Goal: Check status: Check status

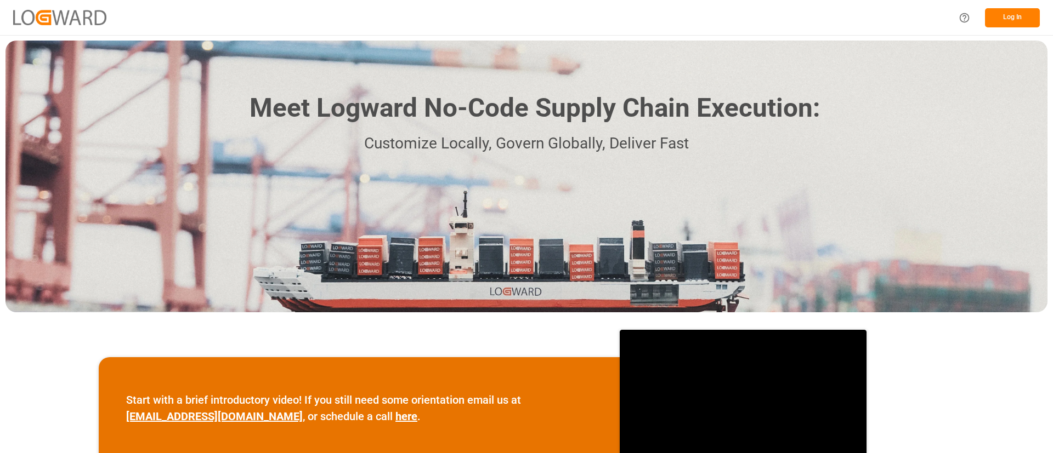
click at [1012, 16] on button "Log In" at bounding box center [1012, 17] width 55 height 19
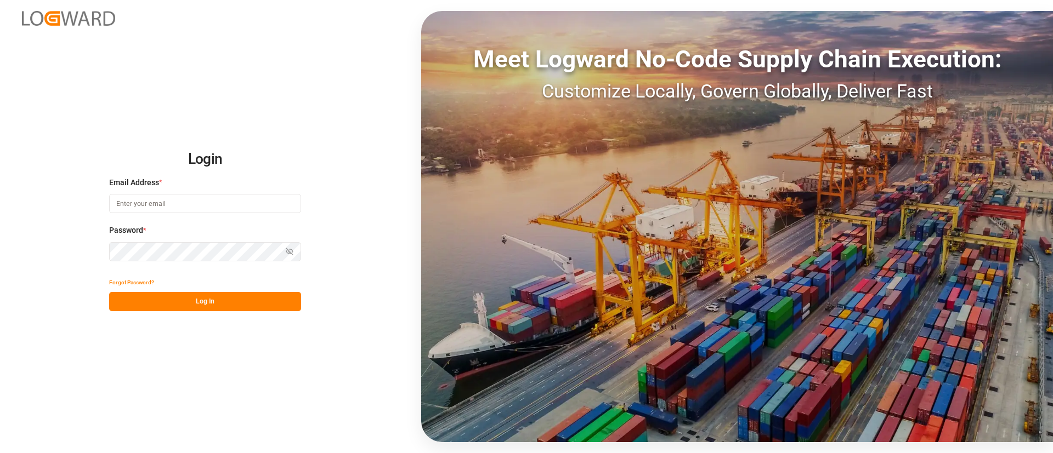
type input "[PERSON_NAME][EMAIL_ADDRESS][PERSON_NAME][DOMAIN_NAME]"
click at [194, 299] on button "Log In" at bounding box center [205, 301] width 192 height 19
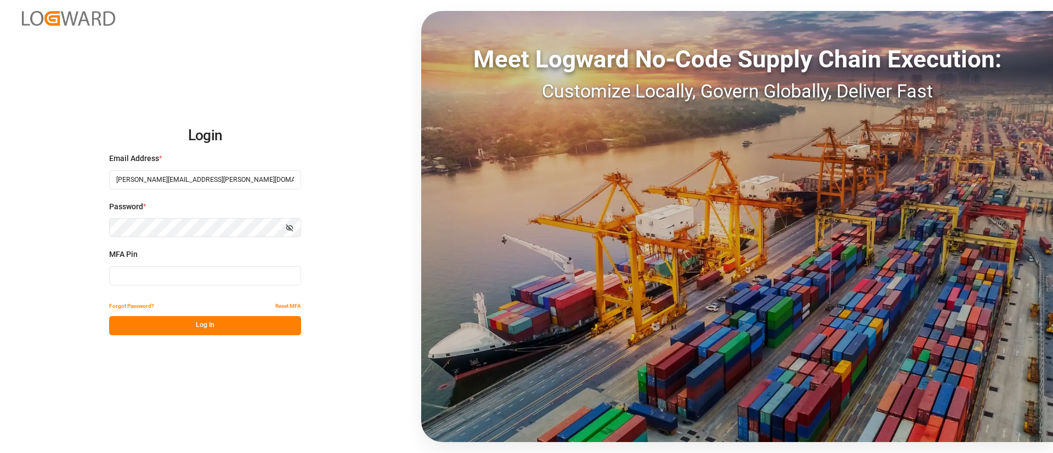
click at [195, 279] on input at bounding box center [205, 275] width 192 height 19
type input "940731"
click at [192, 328] on button "Log In" at bounding box center [205, 325] width 192 height 19
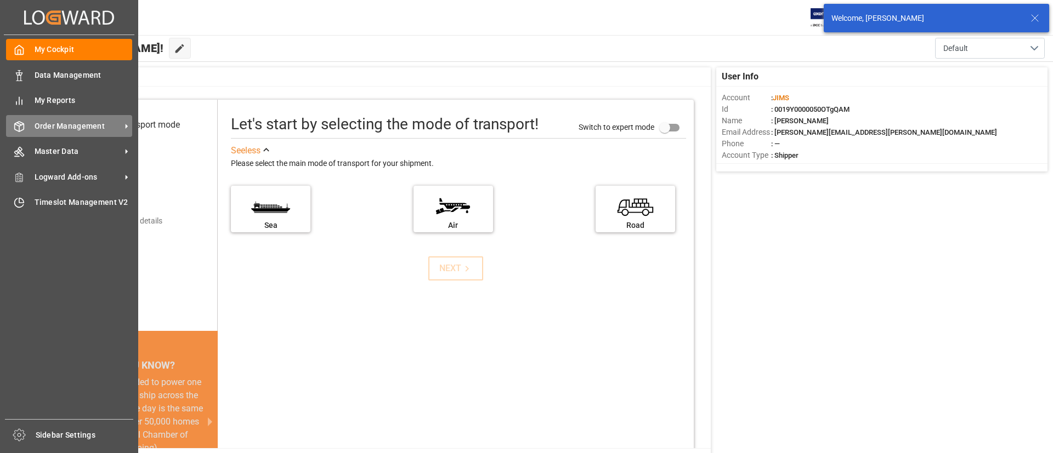
click at [66, 123] on span "Order Management" at bounding box center [78, 127] width 87 height 12
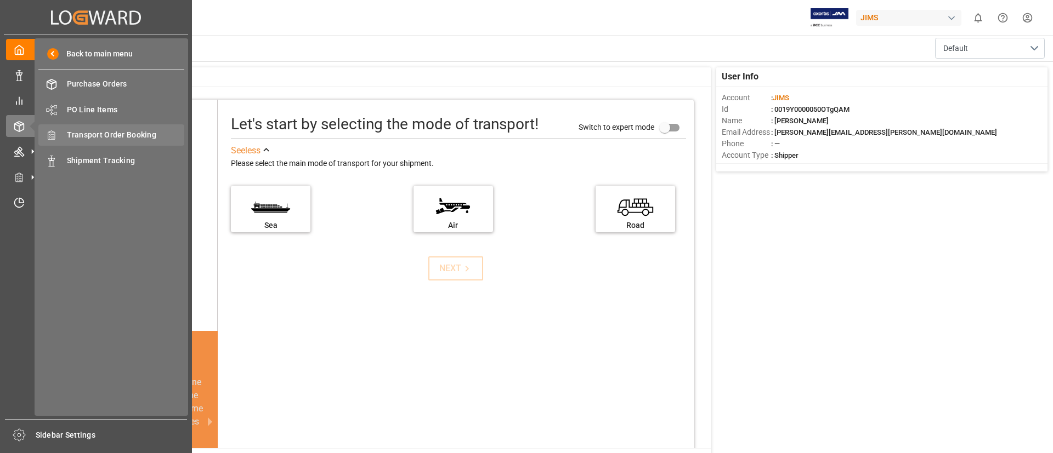
click at [130, 136] on span "Transport Order Booking" at bounding box center [126, 135] width 118 height 12
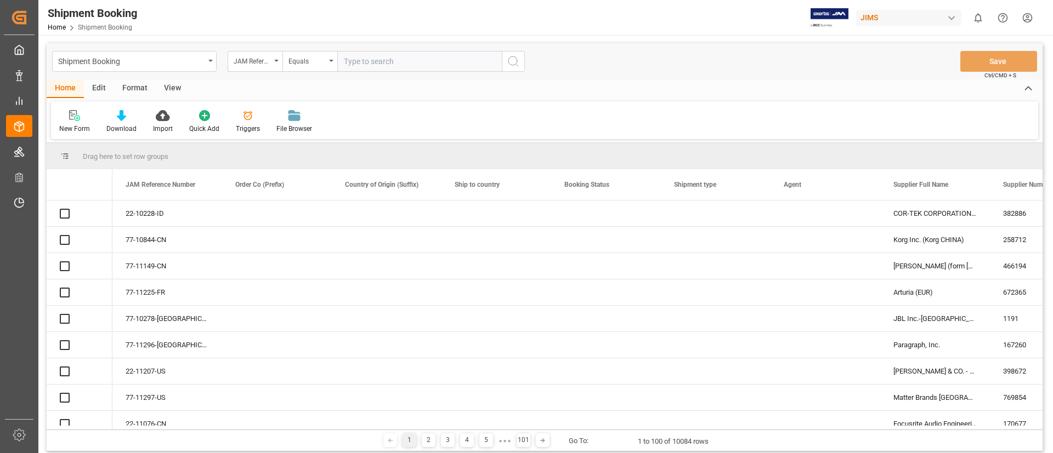
type input "77-10014-US"
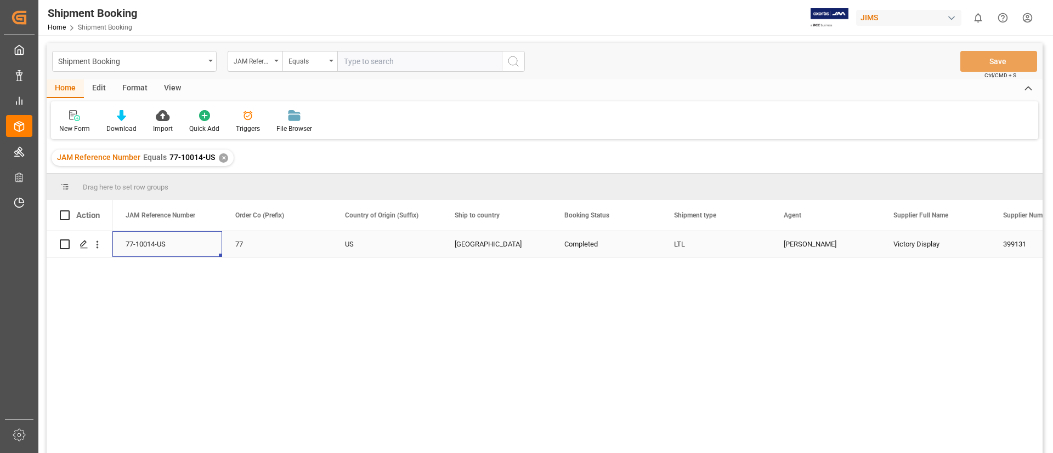
click at [158, 241] on div "77-10014-US" at bounding box center [167, 244] width 110 height 26
click at [83, 243] on icon "Press SPACE to select this row." at bounding box center [84, 244] width 9 height 9
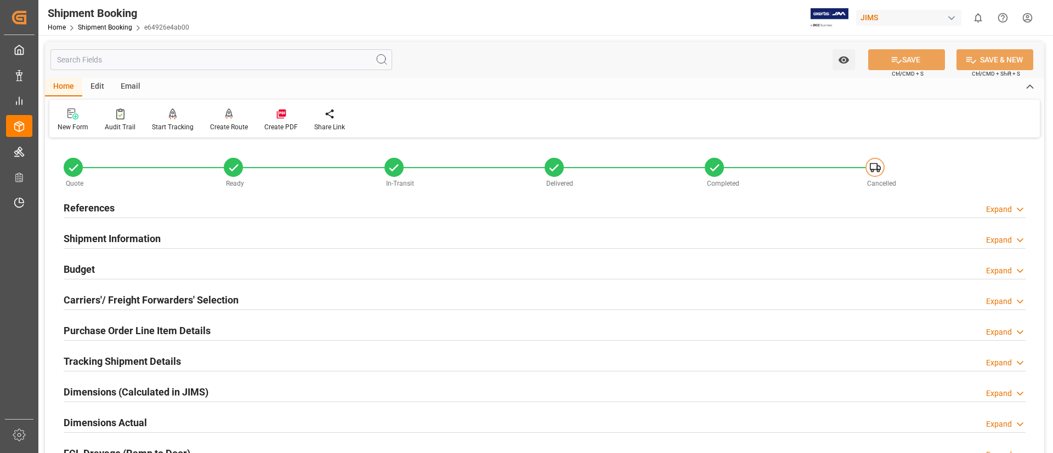
scroll to position [171, 0]
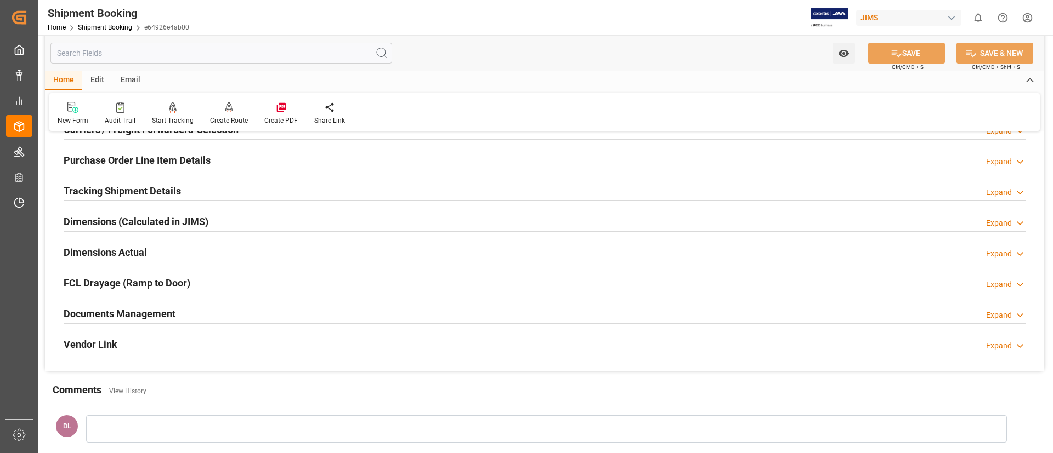
click at [174, 303] on div "Documents Management" at bounding box center [120, 313] width 112 height 21
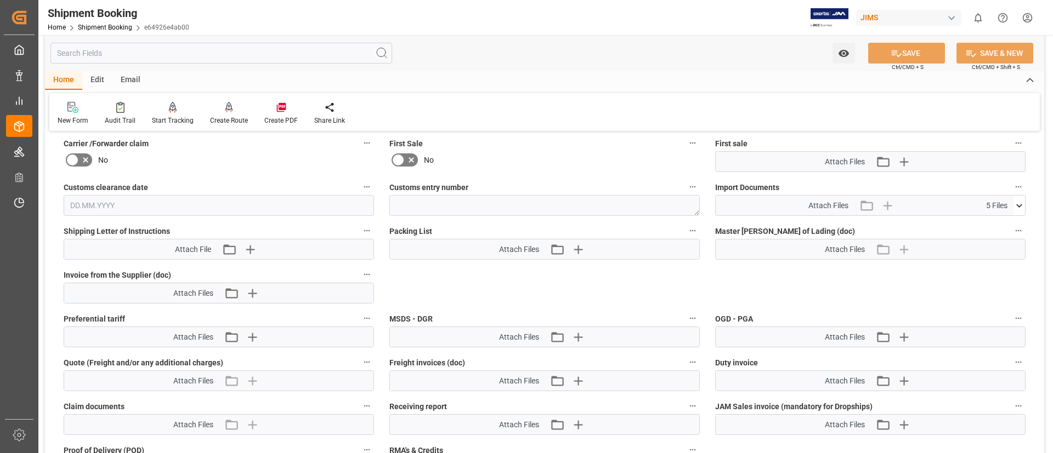
scroll to position [489, 0]
click at [1014, 209] on icon at bounding box center [1019, 207] width 12 height 12
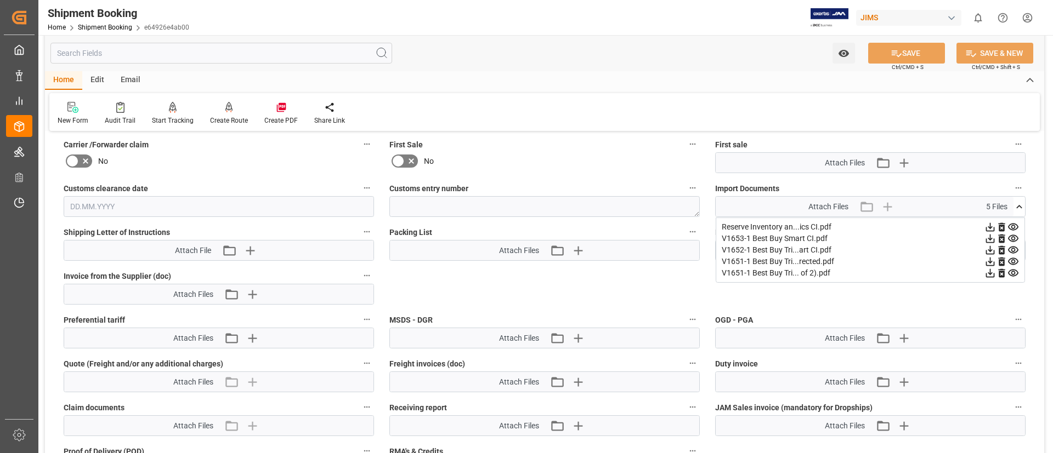
click at [1012, 236] on icon at bounding box center [1013, 239] width 12 height 12
